Goal: Navigation & Orientation: Find specific page/section

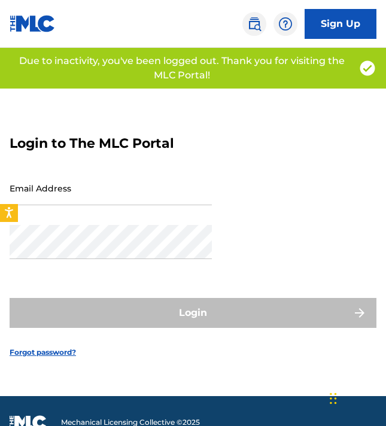
click at [123, 201] on input "Email Address" at bounding box center [111, 188] width 202 height 34
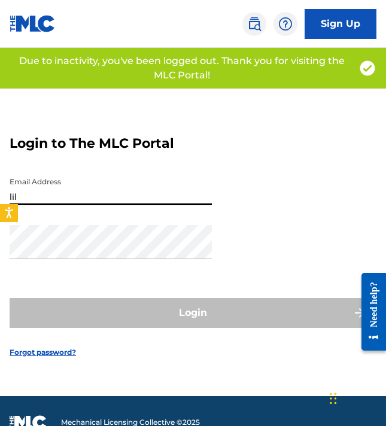
type input "[EMAIL_ADDRESS][DOMAIN_NAME]"
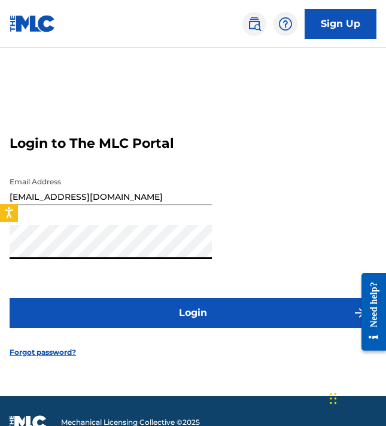
click at [10, 298] on button "Login" at bounding box center [193, 313] width 367 height 30
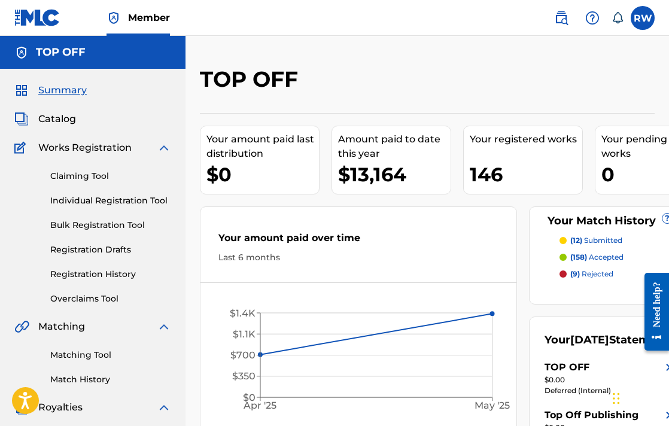
click at [61, 116] on span "Catalog" at bounding box center [57, 119] width 38 height 14
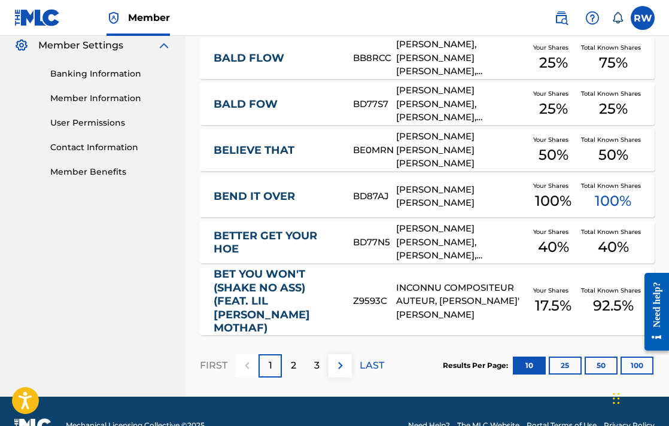
scroll to position [496, 0]
